Goal: Information Seeking & Learning: Learn about a topic

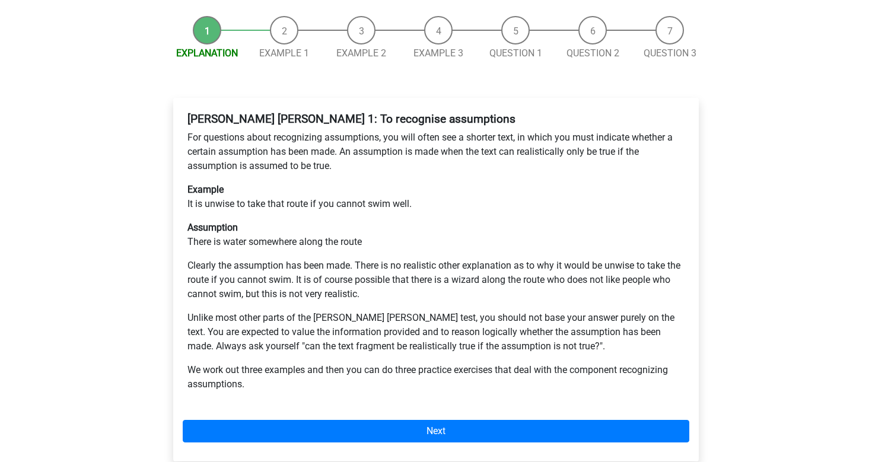
scroll to position [151, 0]
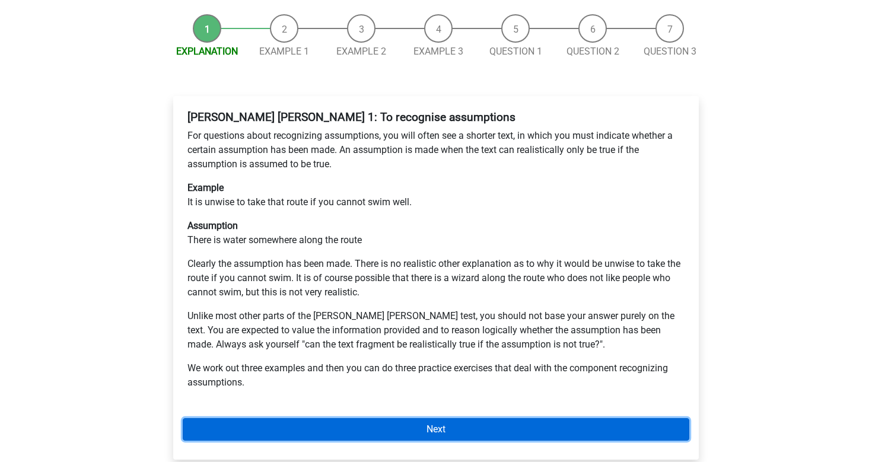
click at [290, 418] on link "Next" at bounding box center [436, 429] width 507 height 23
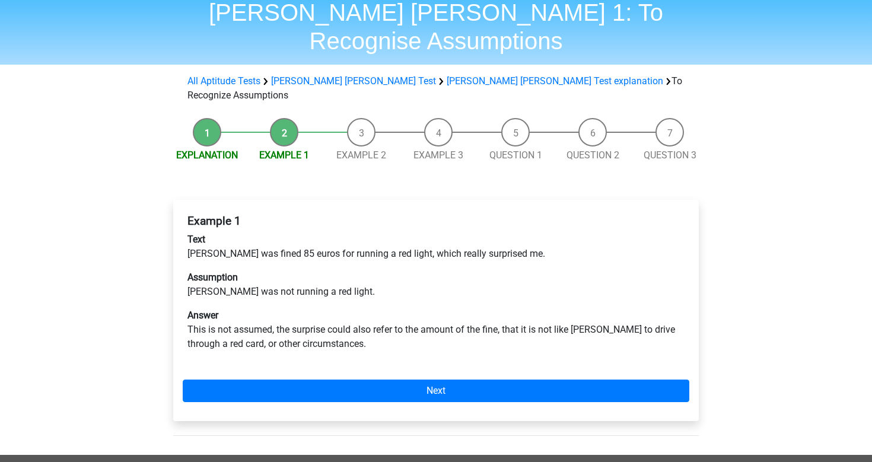
scroll to position [49, 0]
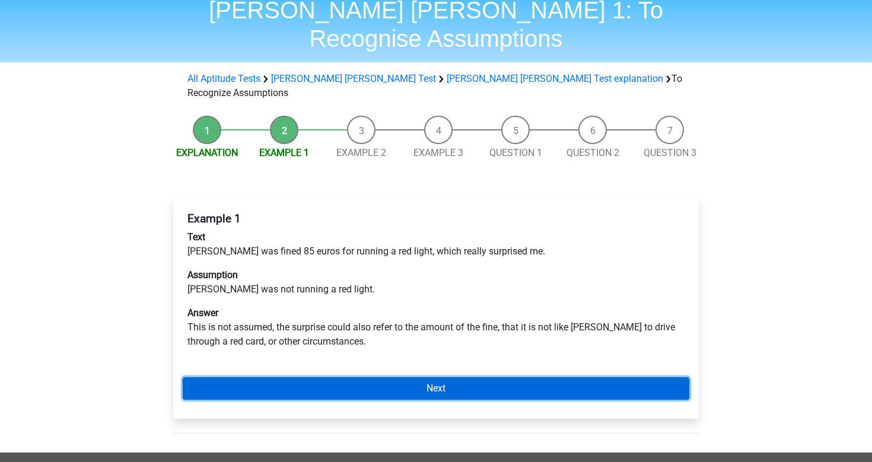
click at [275, 377] on link "Next" at bounding box center [436, 388] width 507 height 23
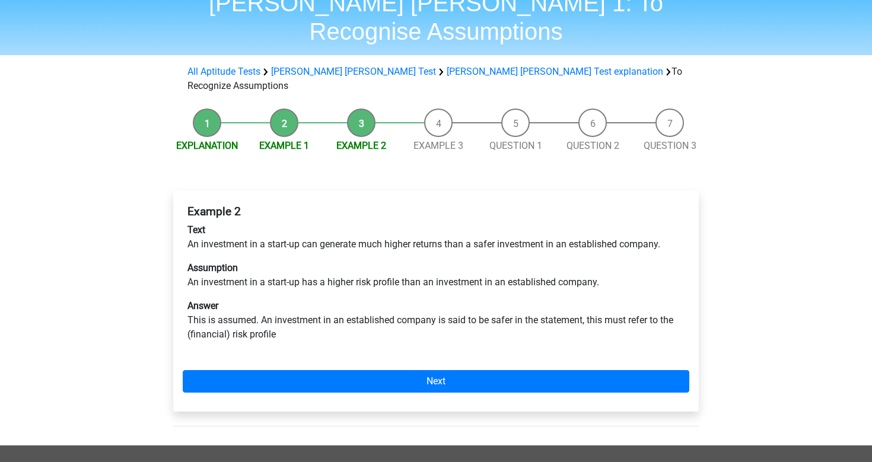
scroll to position [57, 0]
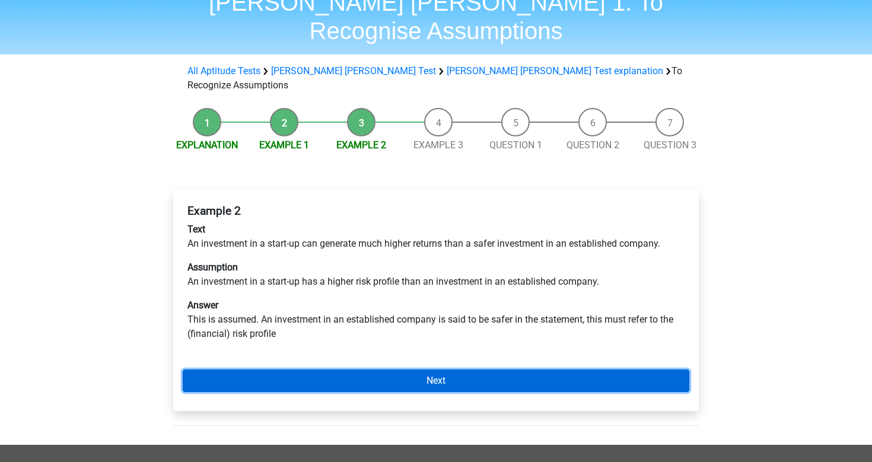
click at [286, 370] on link "Next" at bounding box center [436, 381] width 507 height 23
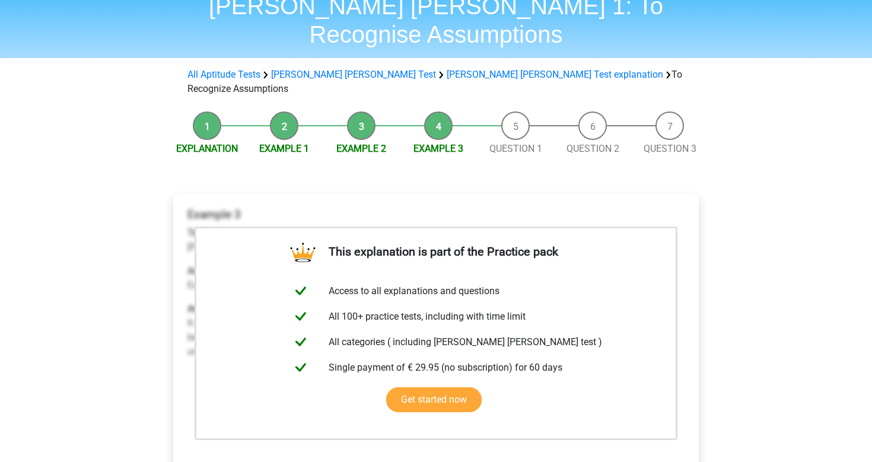
scroll to position [75, 0]
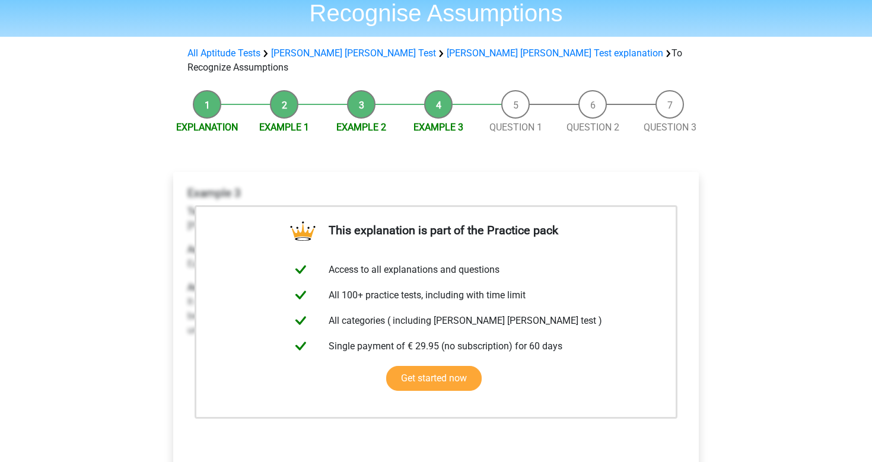
click at [102, 198] on div "Register Nederlands English" at bounding box center [436, 409] width 872 height 968
